Goal: Task Accomplishment & Management: Manage account settings

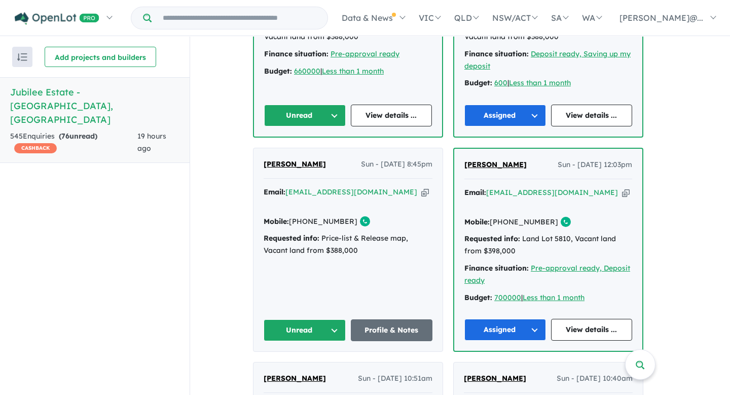
scroll to position [1009, 0]
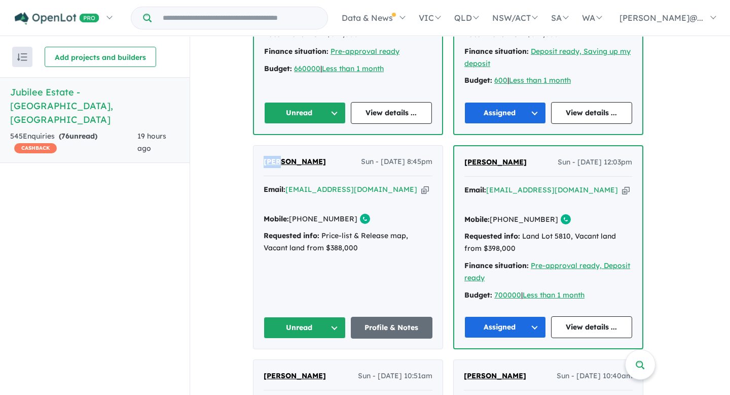
drag, startPoint x: 266, startPoint y: 135, endPoint x: 283, endPoint y: 136, distance: 16.7
click at [283, 146] on div "Luke Malcolm Sun - 10/08/2025, 8:45pm Email: 8bolts31@gmail.com Copied! Mobile:…" at bounding box center [348, 247] width 189 height 203
copy span "Luke"
drag, startPoint x: 318, startPoint y: 136, endPoint x: 289, endPoint y: 138, distance: 30.0
click at [289, 156] on div "Luke Malcolm Sun - 10/08/2025, 8:45pm" at bounding box center [348, 166] width 169 height 20
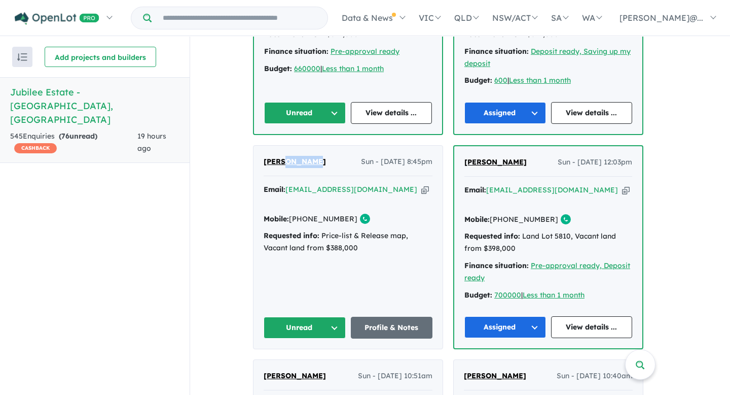
copy span "Malcolm"
click at [421, 184] on icon "button" at bounding box center [425, 189] width 8 height 11
copy span "Malcolm"
drag, startPoint x: 349, startPoint y: 180, endPoint x: 311, endPoint y: 181, distance: 38.6
click at [311, 214] on link "+61 435 268 654" at bounding box center [323, 218] width 68 height 9
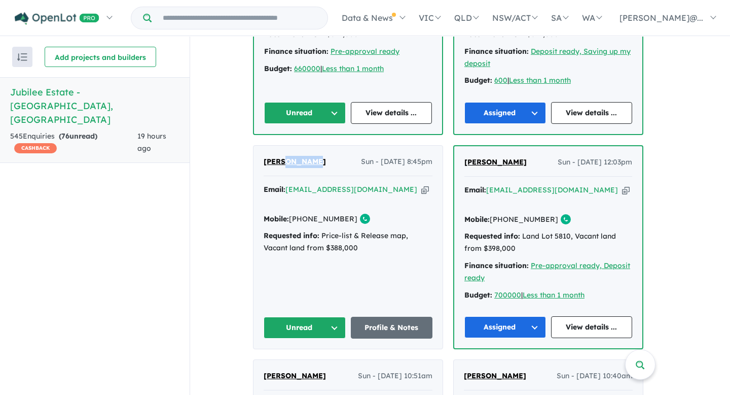
copy link "435 268 654"
click at [335, 316] on button "Unread" at bounding box center [305, 327] width 82 height 22
click at [321, 363] on button "Assigned" at bounding box center [308, 374] width 88 height 23
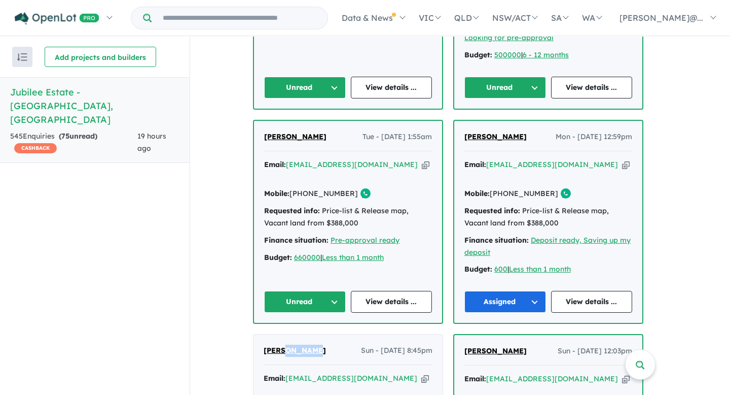
scroll to position [816, 0]
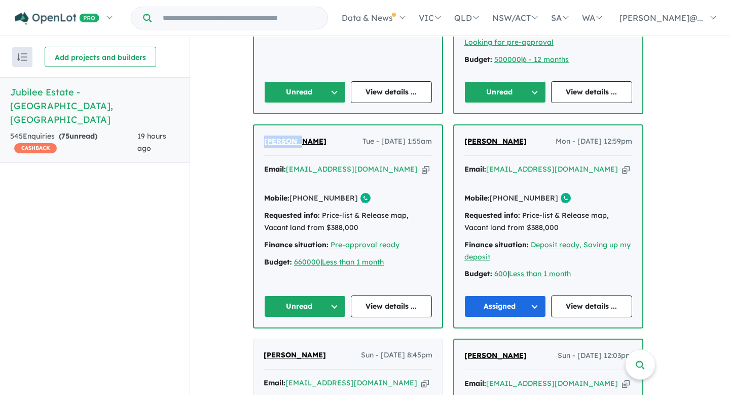
drag, startPoint x: 265, startPoint y: 124, endPoint x: 301, endPoint y: 125, distance: 36.5
click at [301, 125] on div "Amarjeet Sandhu Tue - 12/08/2025, 1:55am Email: raj_aus84@yahoo.com.au Copied! …" at bounding box center [348, 226] width 188 height 202
copy span "Amarjeet"
drag, startPoint x: 348, startPoint y: 170, endPoint x: 312, endPoint y: 170, distance: 36.0
click at [312, 193] on link "+61 432 210 557" at bounding box center [324, 197] width 68 height 9
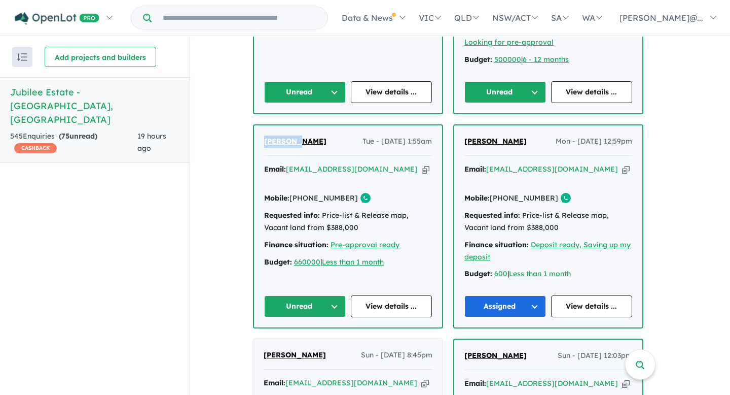
copy link "432 210 557"
click at [422, 164] on icon "button" at bounding box center [426, 169] width 8 height 11
copy link "432 210 557"
drag, startPoint x: 268, startPoint y: 126, endPoint x: 301, endPoint y: 128, distance: 33.0
click at [301, 128] on div "Amarjeet Sandhu Tue - 12/08/2025, 1:55am Email: raj_aus84@yahoo.com.au Copied! …" at bounding box center [348, 226] width 188 height 202
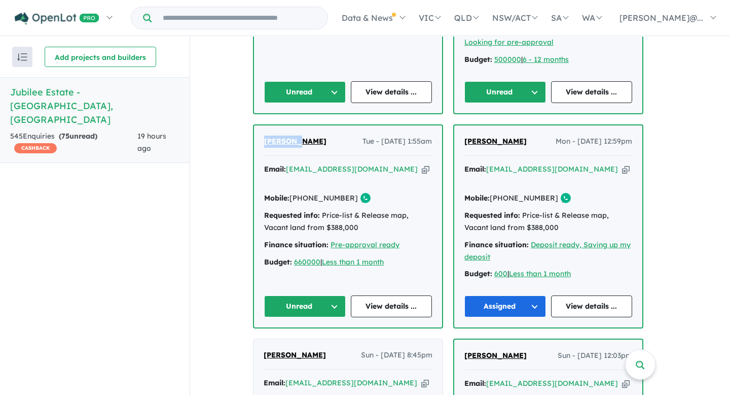
copy span "Amarjeet"
drag, startPoint x: 333, startPoint y: 125, endPoint x: 305, endPoint y: 126, distance: 28.4
click at [305, 135] on div "Amarjeet Sandhu Tue - 12/08/2025, 1:55am" at bounding box center [348, 145] width 168 height 20
copy span "Sandhu"
click at [335, 295] on button "Unread" at bounding box center [305, 306] width 82 height 22
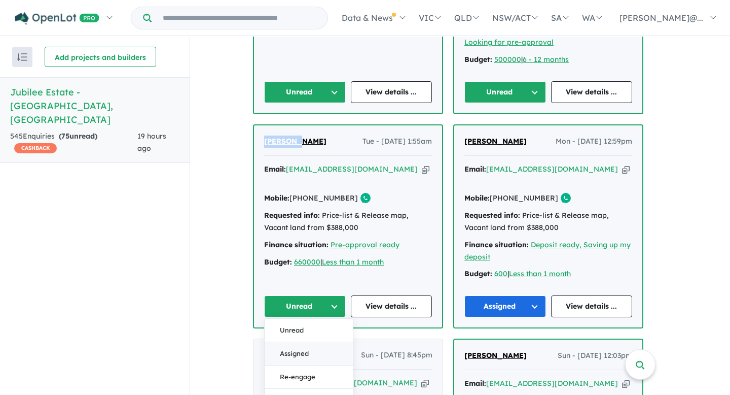
click at [305, 342] on button "Assigned" at bounding box center [309, 353] width 88 height 23
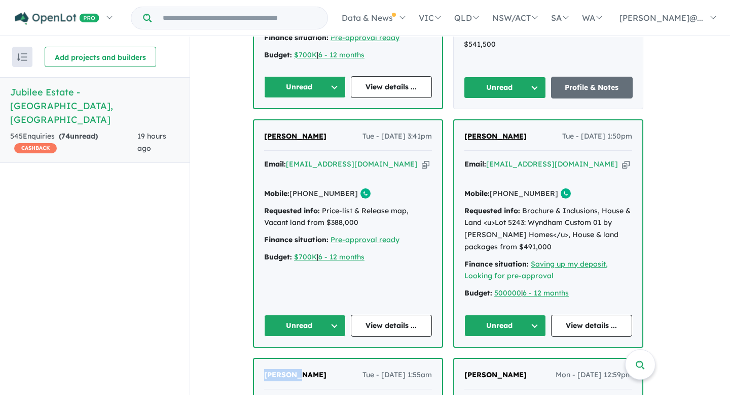
scroll to position [583, 0]
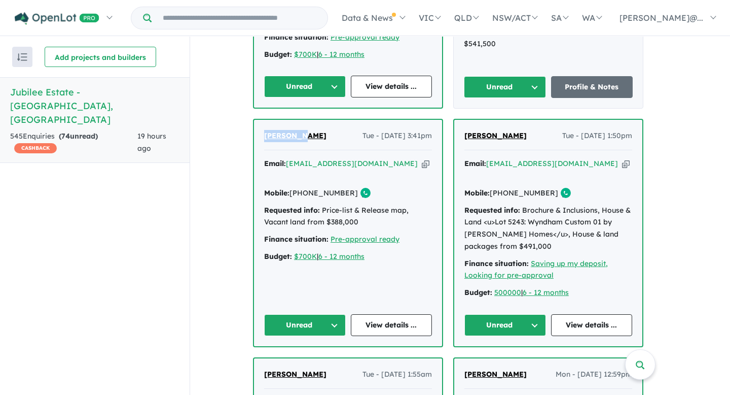
drag, startPoint x: 266, startPoint y: 131, endPoint x: 305, endPoint y: 132, distance: 39.1
click at [305, 132] on div "Aniruddha Panchal Tue - 12/08/2025, 3:41pm Email: aniruddhapanchal@yahoo.com Co…" at bounding box center [348, 233] width 188 height 226
drag, startPoint x: 338, startPoint y: 133, endPoint x: 310, endPoint y: 132, distance: 27.4
click at [309, 132] on div "Aniruddha Panchal Tue - 12/08/2025, 3:41pm" at bounding box center [348, 140] width 168 height 20
click at [422, 161] on icon "button" at bounding box center [426, 163] width 8 height 11
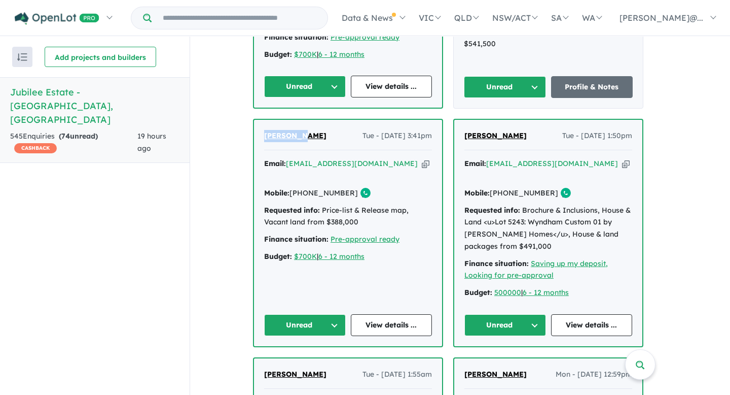
drag, startPoint x: 348, startPoint y: 190, endPoint x: 310, endPoint y: 191, distance: 38.0
click at [310, 191] on link "+61 413 827 209" at bounding box center [324, 192] width 68 height 9
click at [336, 314] on button "Unread" at bounding box center [305, 325] width 82 height 22
click at [313, 361] on button "Assigned" at bounding box center [309, 372] width 88 height 23
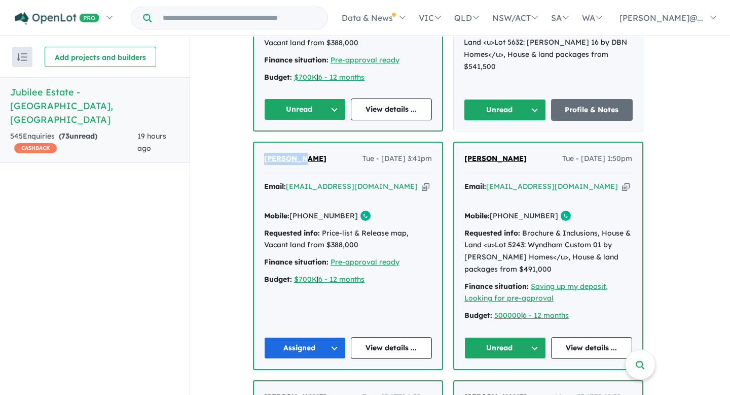
scroll to position [590, 0]
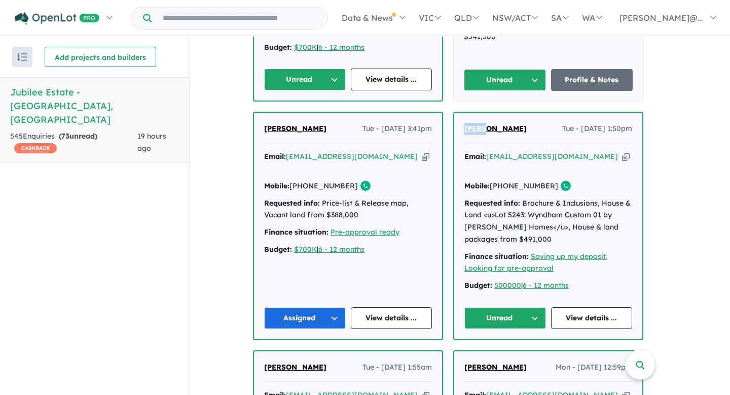
drag, startPoint x: 468, startPoint y: 126, endPoint x: 488, endPoint y: 127, distance: 20.8
click at [488, 127] on div "Ramil Castillo Tue - 12/08/2025, 1:50pm Email: ramil5254@gmail.com Copied! Mobi…" at bounding box center [548, 226] width 188 height 226
drag, startPoint x: 521, startPoint y: 126, endPoint x: 493, endPoint y: 127, distance: 27.9
click at [493, 127] on div "Ramil Castillo Tue - 12/08/2025, 1:50pm" at bounding box center [549, 133] width 168 height 20
click at [622, 154] on icon "button" at bounding box center [626, 156] width 8 height 11
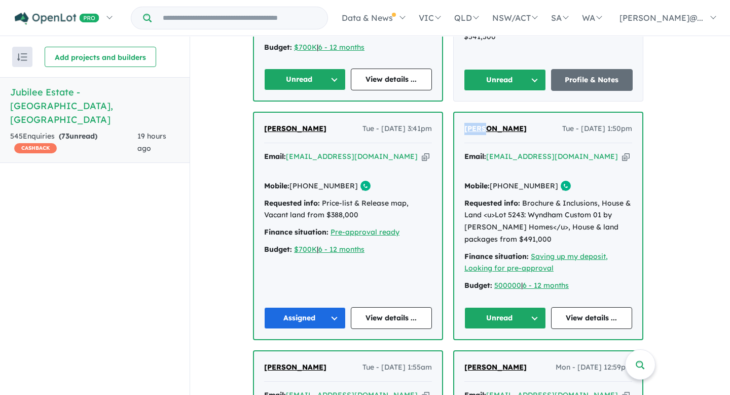
drag, startPoint x: 512, startPoint y: 171, endPoint x: 550, endPoint y: 172, distance: 38.0
click at [550, 181] on link "+61 452 405 254" at bounding box center [524, 185] width 68 height 9
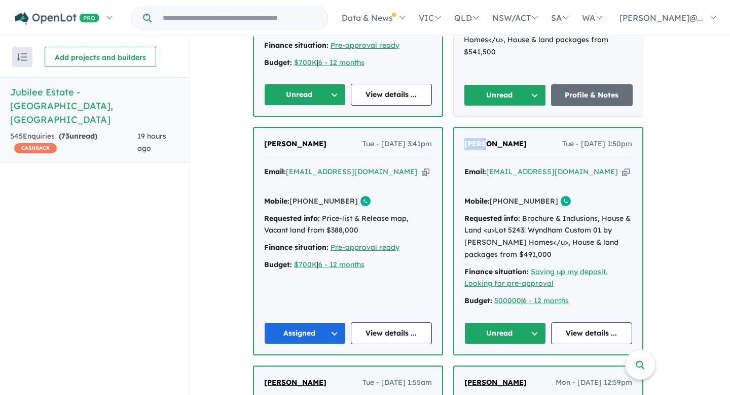
click at [533, 322] on button "Unread" at bounding box center [506, 333] width 82 height 22
click at [503, 369] on button "Assigned" at bounding box center [509, 380] width 88 height 23
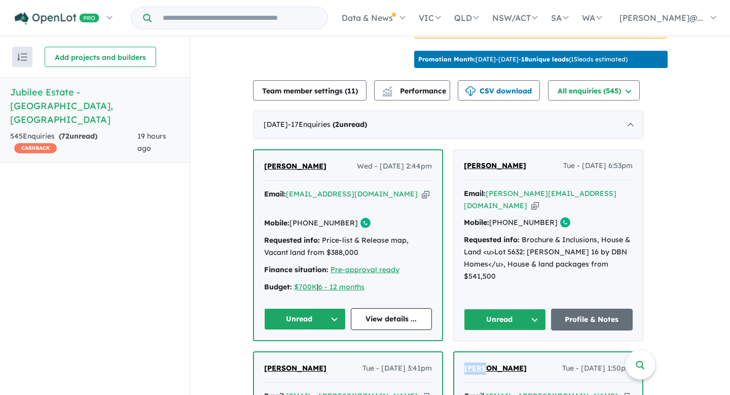
scroll to position [347, 0]
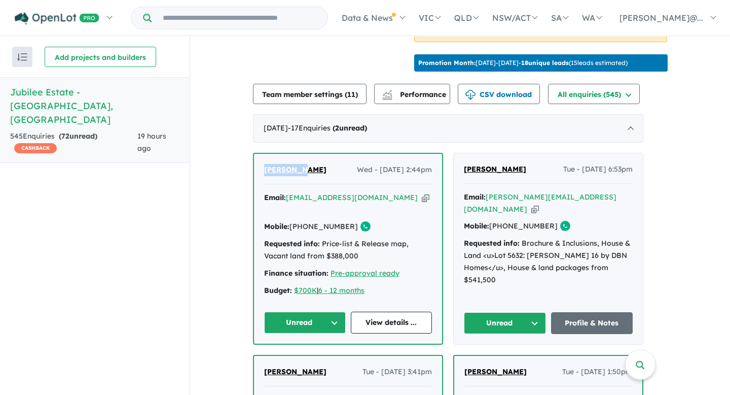
drag, startPoint x: 267, startPoint y: 164, endPoint x: 307, endPoint y: 168, distance: 39.8
click at [307, 168] on div "Aniruddha Panchal Wed - 13/08/2025, 2:44pm Email: aniruddhapanchal@yahoo.com Co…" at bounding box center [348, 249] width 188 height 190
drag, startPoint x: 339, startPoint y: 165, endPoint x: 310, endPoint y: 167, distance: 29.0
click at [310, 167] on div "Aniruddha Panchal Wed - 13/08/2025, 2:44pm" at bounding box center [348, 174] width 168 height 20
click at [422, 192] on icon "button" at bounding box center [426, 197] width 8 height 11
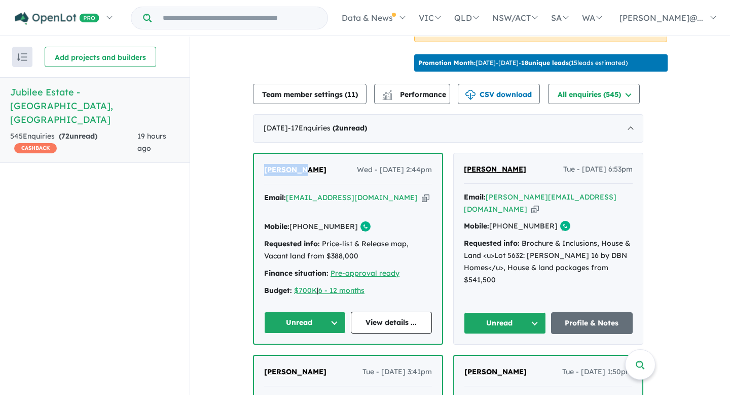
drag, startPoint x: 348, startPoint y: 225, endPoint x: 310, endPoint y: 225, distance: 37.5
click at [310, 225] on link "+61 413 827 209" at bounding box center [324, 226] width 68 height 9
click at [335, 319] on button "Unread" at bounding box center [305, 322] width 82 height 22
click at [311, 358] on button "Assigned" at bounding box center [309, 369] width 88 height 23
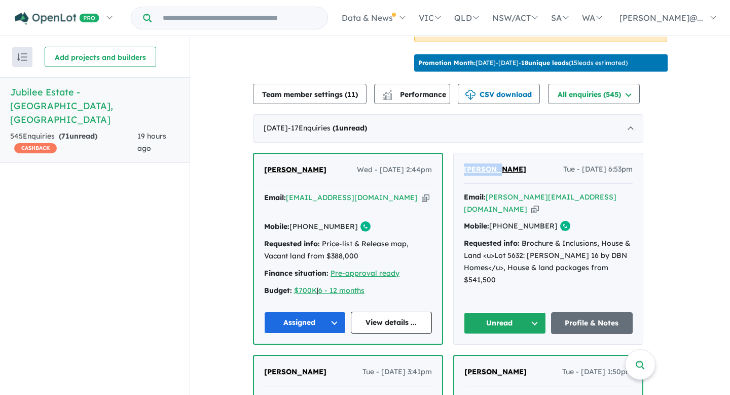
drag, startPoint x: 466, startPoint y: 162, endPoint x: 500, endPoint y: 164, distance: 34.5
click at [501, 164] on div "sharmila devi Tue - 12/08/2025, 6:53pm Email: sharmila.devi93@yahoo.co.nz Copie…" at bounding box center [548, 248] width 189 height 191
drag, startPoint x: 520, startPoint y: 165, endPoint x: 503, endPoint y: 165, distance: 16.7
click at [503, 165] on div "sharmila devi Tue - 12/08/2025, 6:53pm" at bounding box center [548, 173] width 169 height 20
drag, startPoint x: 549, startPoint y: 211, endPoint x: 511, endPoint y: 213, distance: 37.6
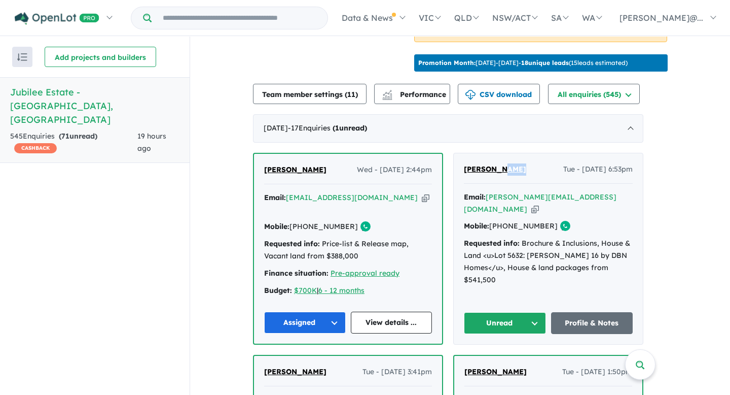
click at [511, 221] on link "+61 484 365 593" at bounding box center [523, 225] width 68 height 9
click at [539, 204] on icon "button" at bounding box center [535, 209] width 8 height 11
